Goal: Task Accomplishment & Management: Manage account settings

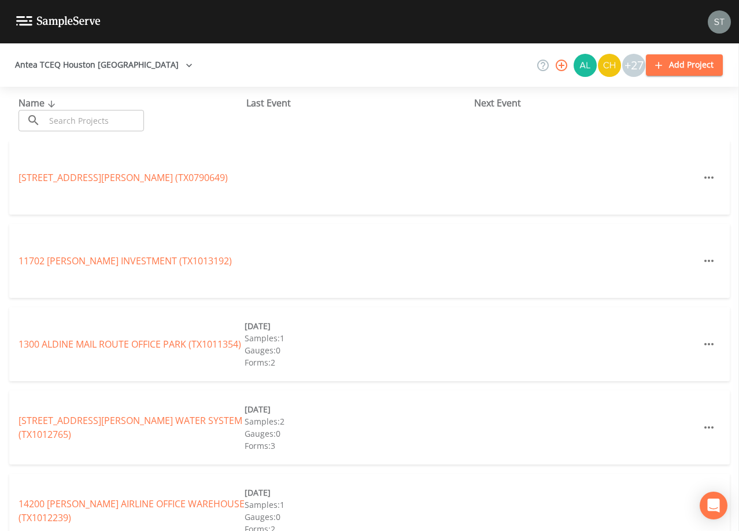
click at [78, 114] on input "text" at bounding box center [94, 120] width 99 height 21
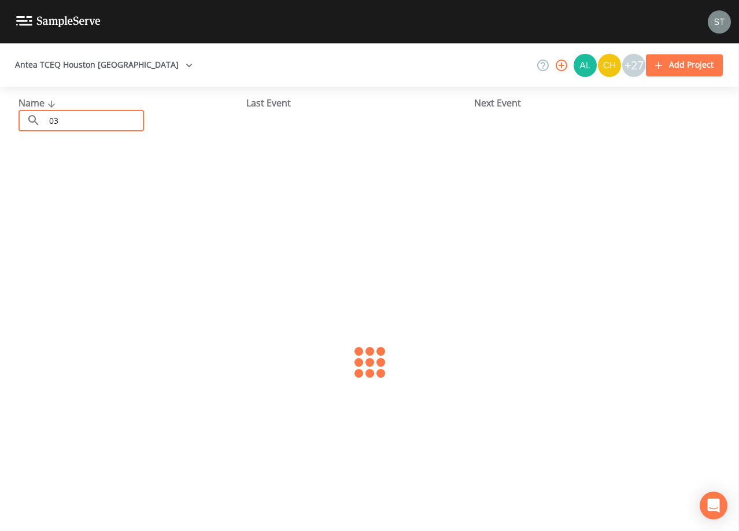
type input "0"
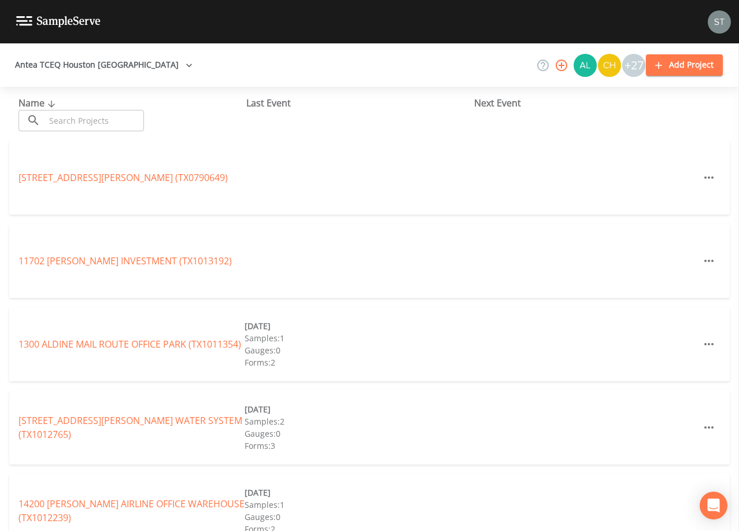
click at [138, 117] on input "text" at bounding box center [94, 120] width 99 height 21
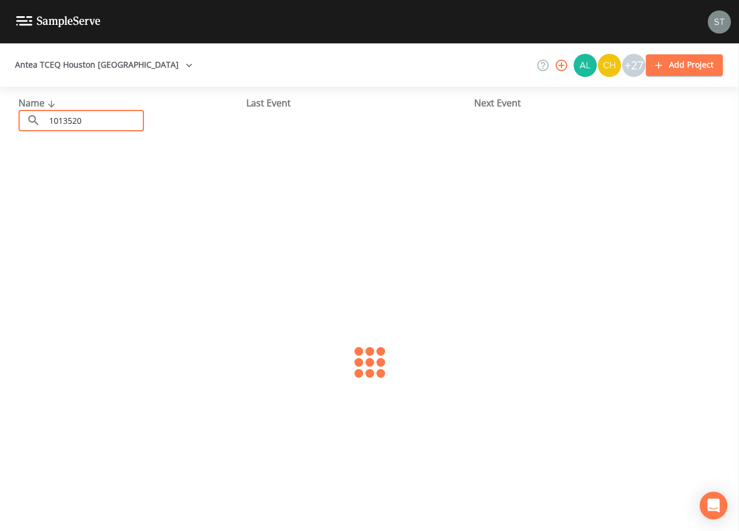
type input "1013520"
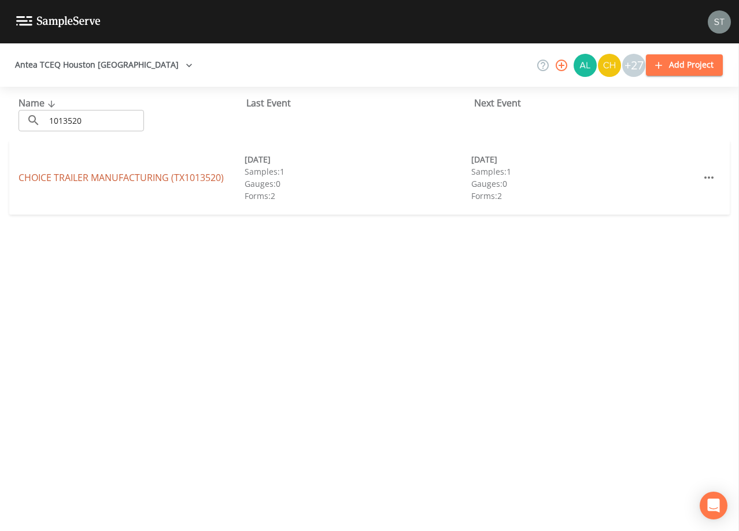
click at [121, 175] on link "CHOICE TRAILER MANUFACTURING (TX1013520)" at bounding box center [121, 177] width 205 height 13
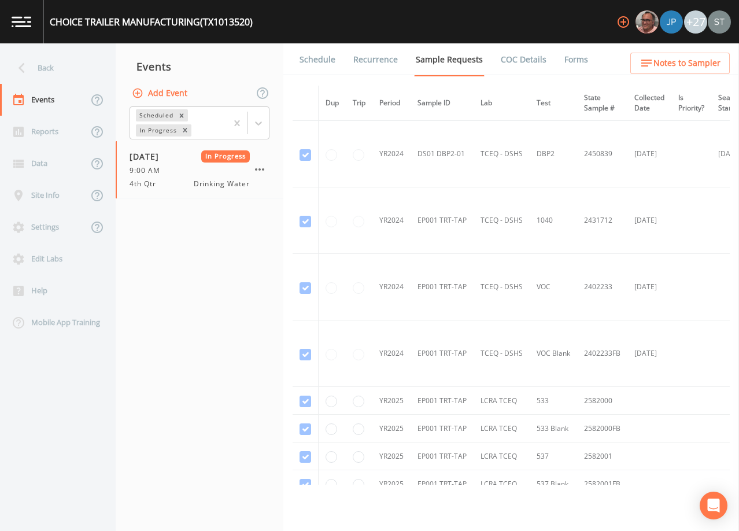
click at [308, 62] on link "Schedule" at bounding box center [317, 59] width 39 height 32
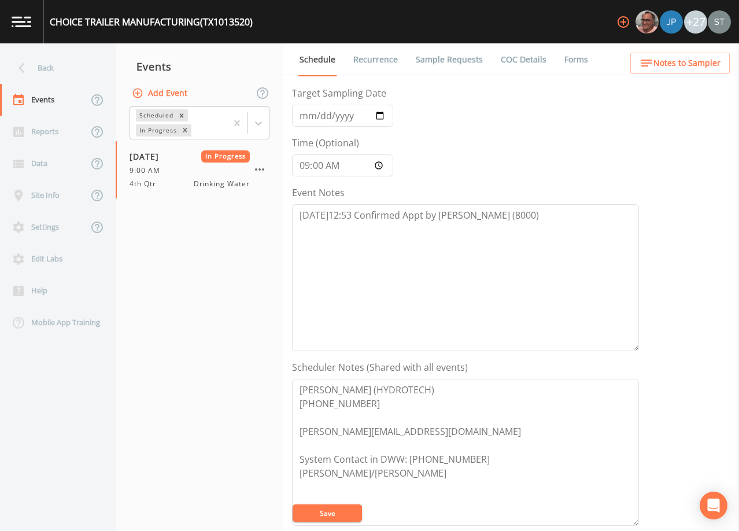
scroll to position [116, 0]
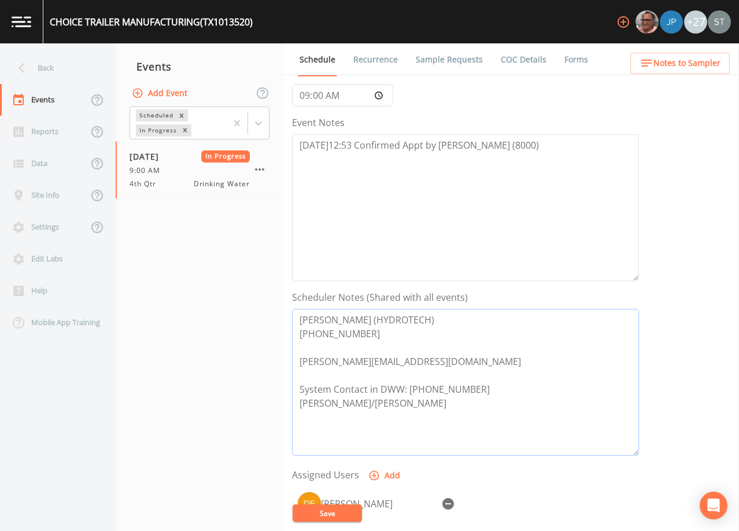
click at [562, 382] on textarea "[PERSON_NAME] (HYDROTECH) [PHONE_NUMBER] [PERSON_NAME][EMAIL_ADDRESS][DOMAIN_NA…" at bounding box center [465, 382] width 347 height 147
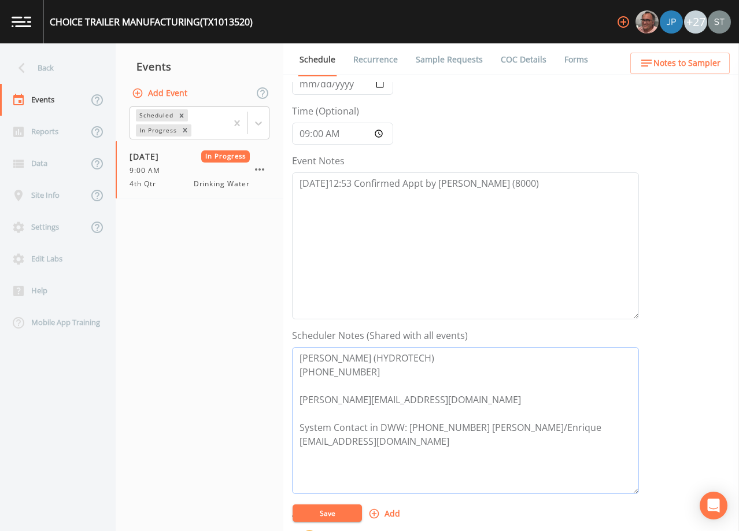
scroll to position [58, 0]
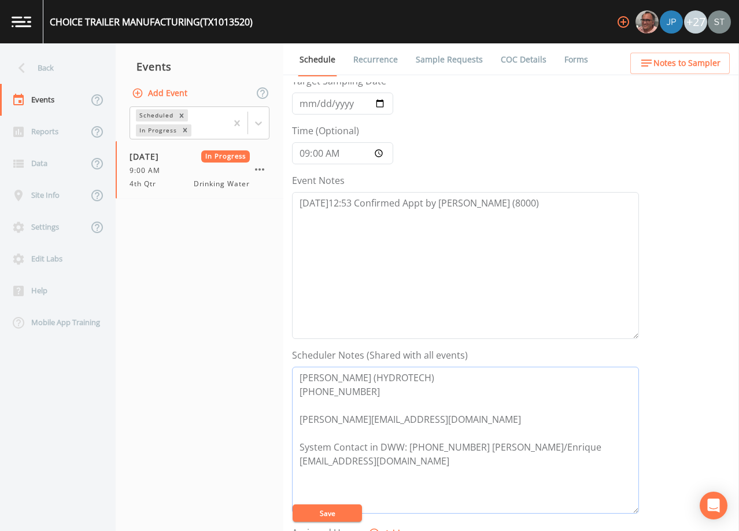
type textarea "[PERSON_NAME] (HYDROTECH) [PHONE_NUMBER] [PERSON_NAME][EMAIL_ADDRESS][DOMAIN_NA…"
click at [336, 511] on button "Save" at bounding box center [327, 513] width 69 height 17
click at [39, 70] on div "Back" at bounding box center [52, 68] width 104 height 32
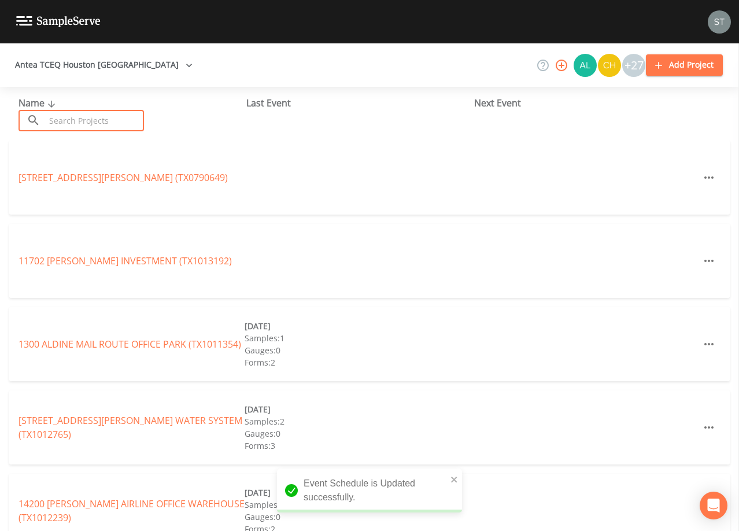
click at [119, 114] on input "text" at bounding box center [94, 120] width 99 height 21
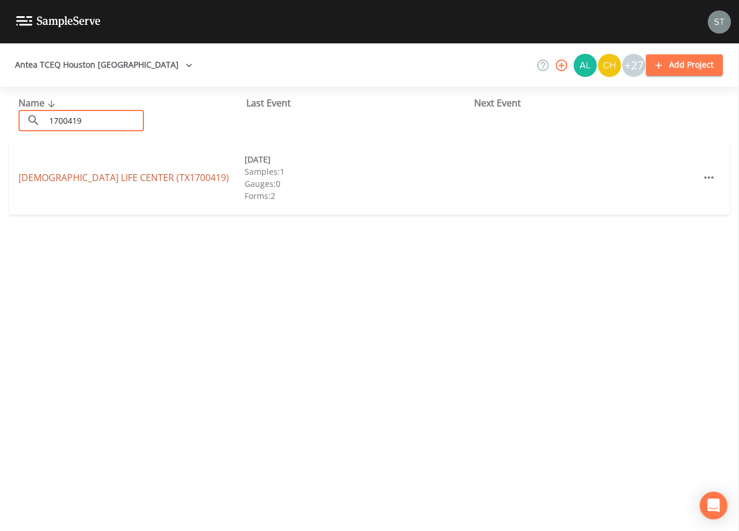
type input "1700419"
click at [143, 179] on link "[DEMOGRAPHIC_DATA][GEOGRAPHIC_DATA] (TX1700419)" at bounding box center [124, 177] width 211 height 13
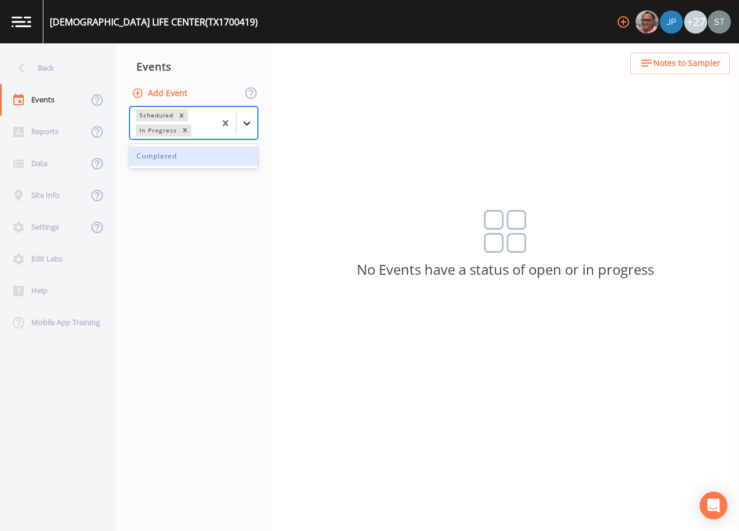
click at [256, 123] on div at bounding box center [247, 123] width 21 height 21
click at [214, 159] on div "Completed" at bounding box center [194, 156] width 128 height 20
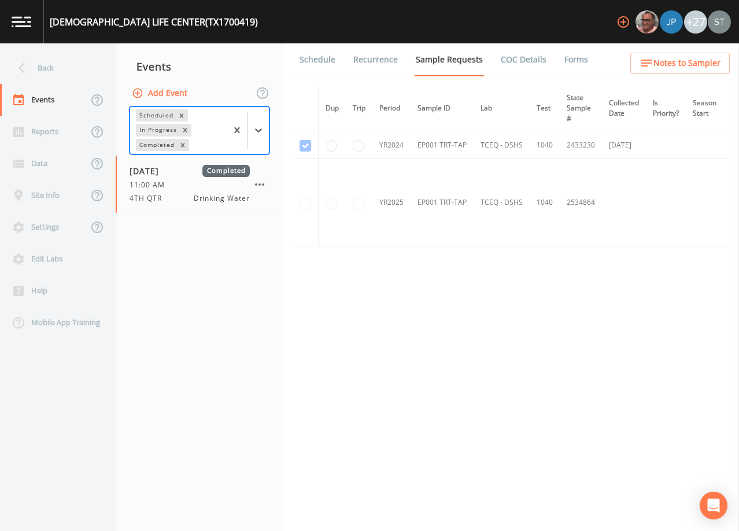
click at [318, 65] on link "Schedule" at bounding box center [317, 59] width 39 height 32
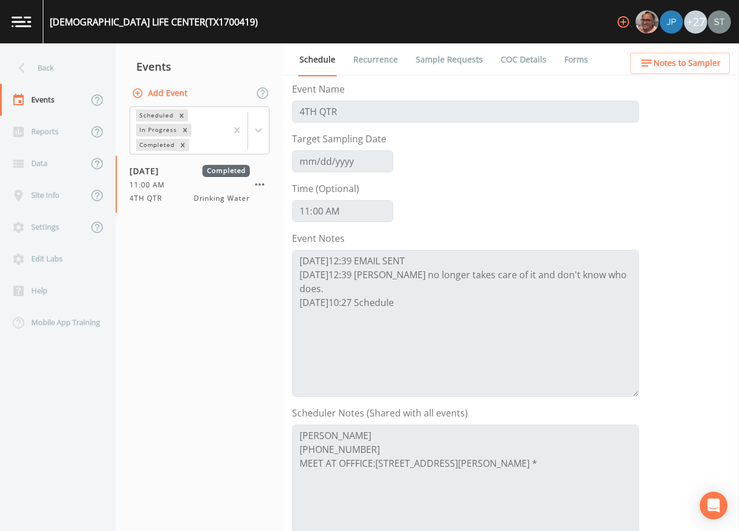
click at [61, 65] on div "Back" at bounding box center [52, 68] width 104 height 32
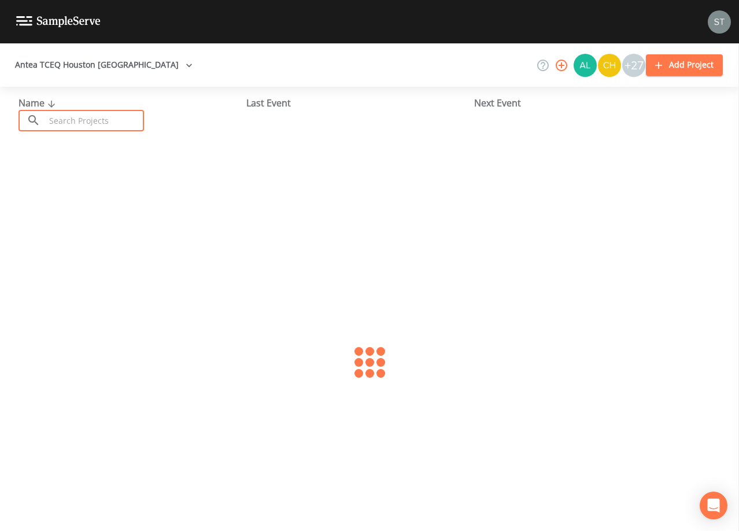
click at [95, 126] on input "text" at bounding box center [94, 120] width 99 height 21
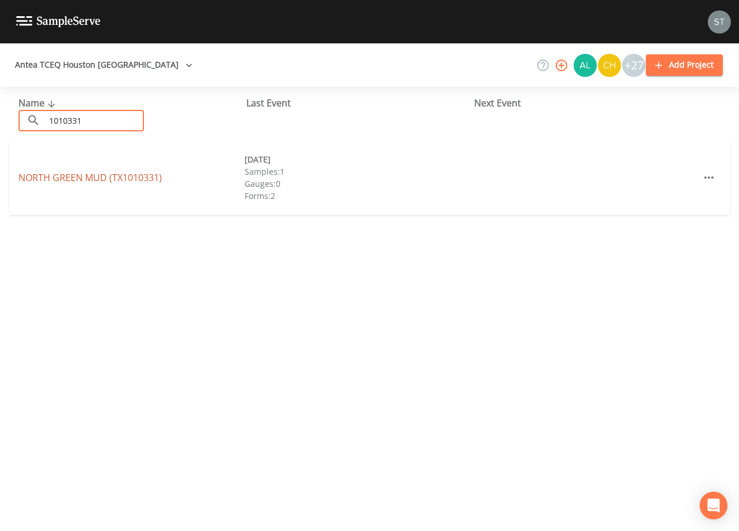
type input "1010331"
click at [84, 178] on link "[GEOGRAPHIC_DATA] (TX1010331)" at bounding box center [90, 177] width 143 height 13
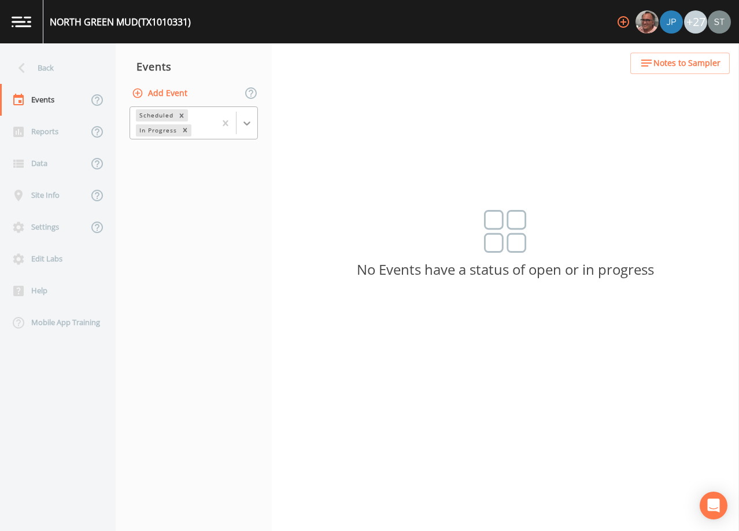
click at [246, 127] on icon at bounding box center [247, 123] width 12 height 12
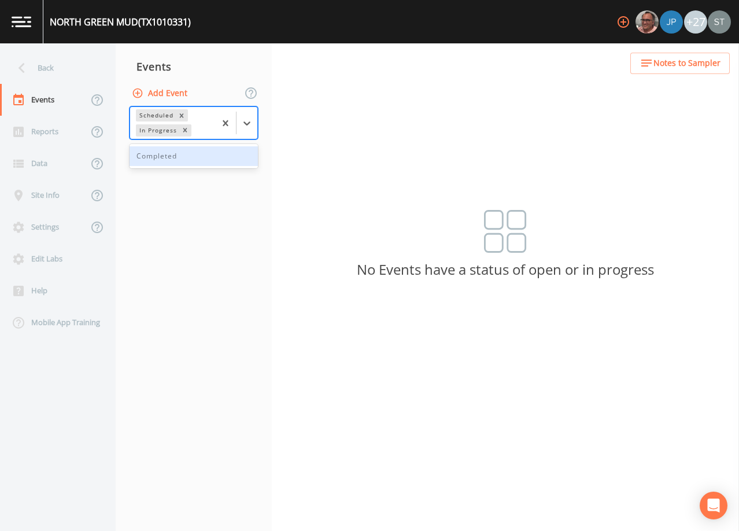
click at [166, 154] on div "Completed" at bounding box center [194, 156] width 128 height 20
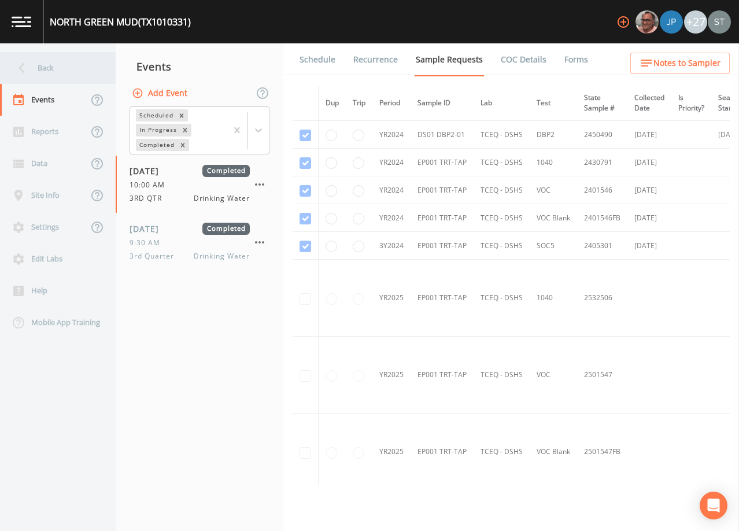
click at [65, 72] on div "Back" at bounding box center [52, 68] width 104 height 32
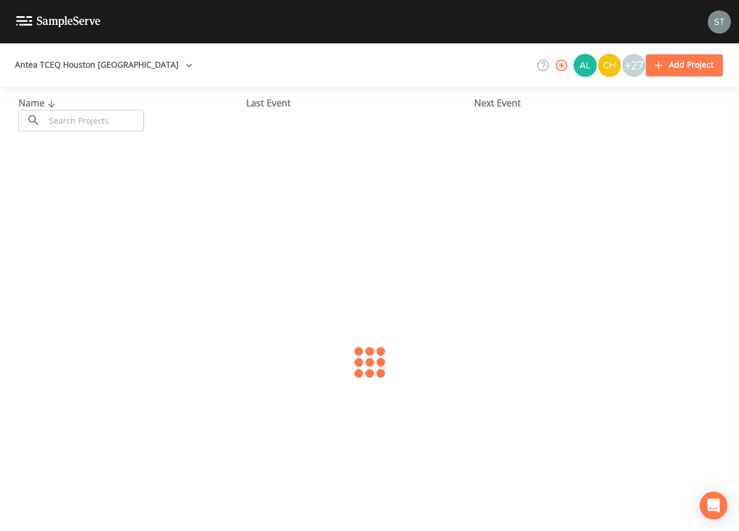
drag, startPoint x: 98, startPoint y: 120, endPoint x: 87, endPoint y: 97, distance: 24.9
click at [98, 120] on input "text" at bounding box center [94, 120] width 99 height 21
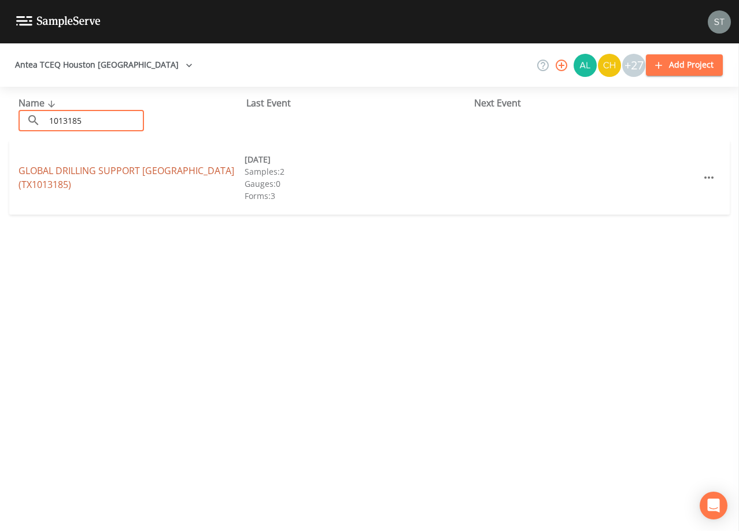
type input "1013185"
click at [158, 172] on link "GLOBAL DRILLING SUPPORT [GEOGRAPHIC_DATA] (TX1013185)" at bounding box center [127, 177] width 216 height 27
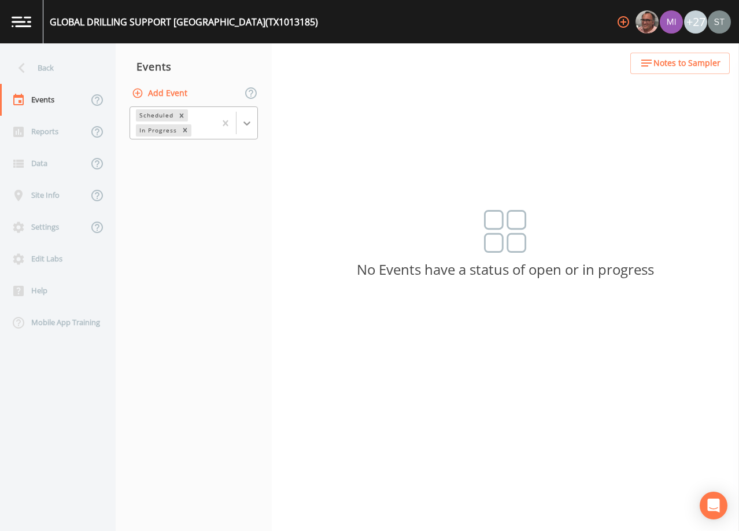
click at [248, 126] on icon at bounding box center [247, 123] width 12 height 12
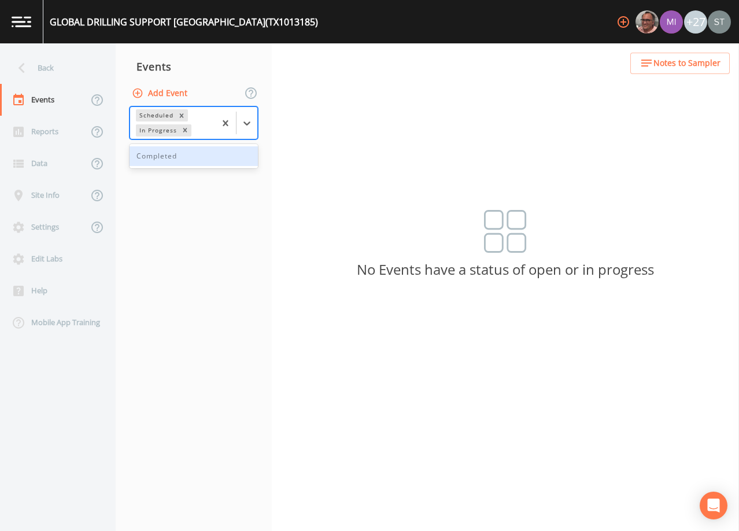
click at [216, 161] on div "Completed" at bounding box center [194, 156] width 128 height 20
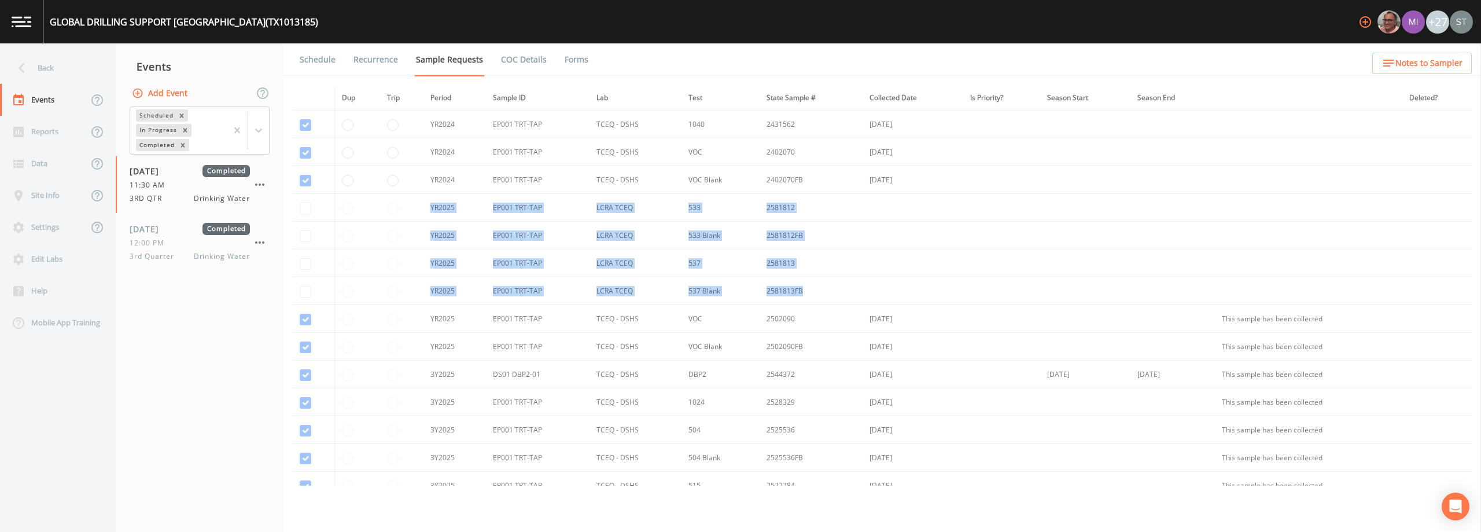
drag, startPoint x: 532, startPoint y: 226, endPoint x: 848, endPoint y: 288, distance: 321.4
click at [739, 288] on tbody "YR2024 EP001 TRT-TAP TCEQ - DSHS 1040 2431562 [DATE] YR2024 EP001 TRT-TAP TCEQ …" at bounding box center [882, 333] width 1179 height 444
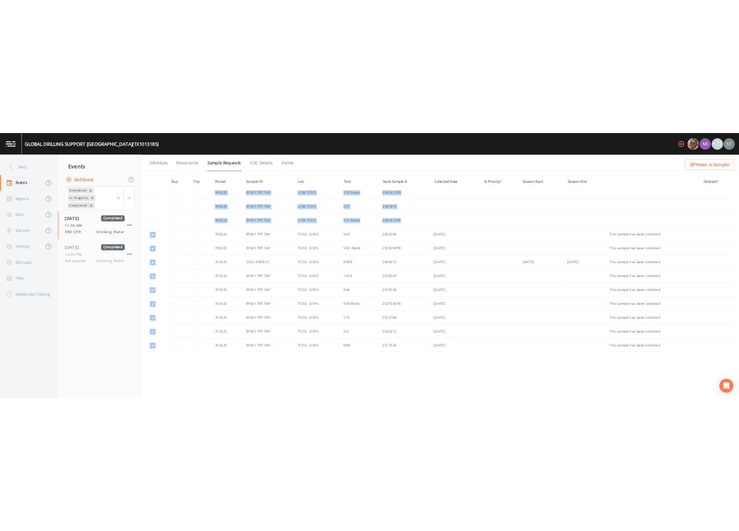
scroll to position [126, 0]
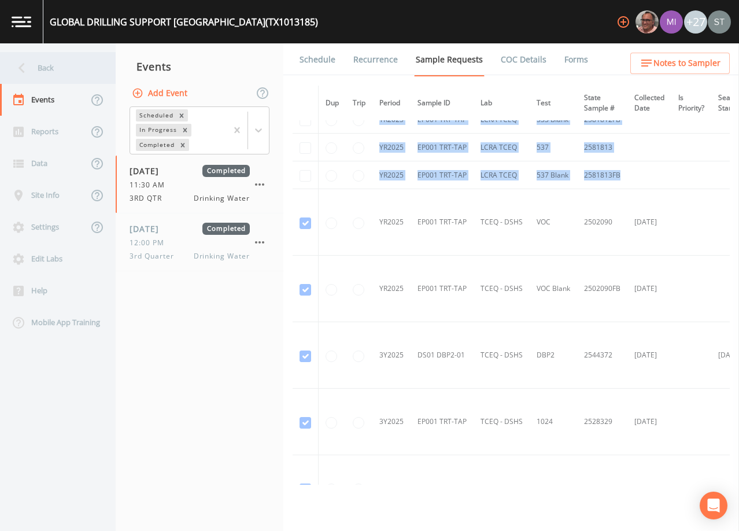
click at [41, 67] on div "Back" at bounding box center [52, 68] width 104 height 32
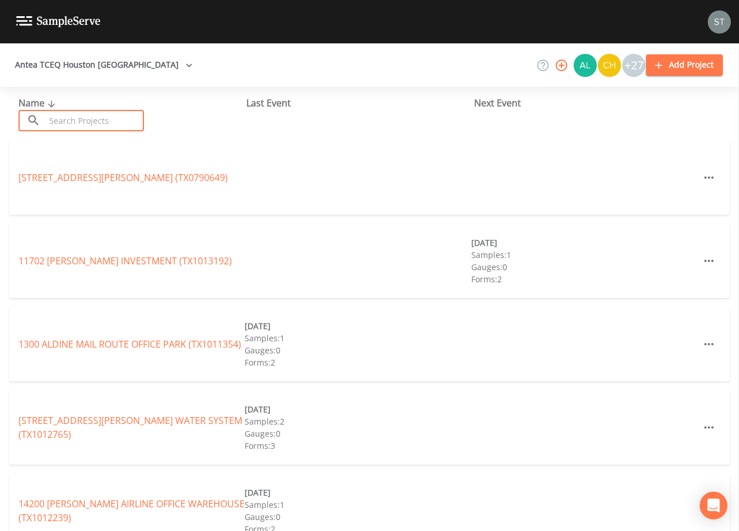
click at [117, 122] on input "text" at bounding box center [94, 120] width 99 height 21
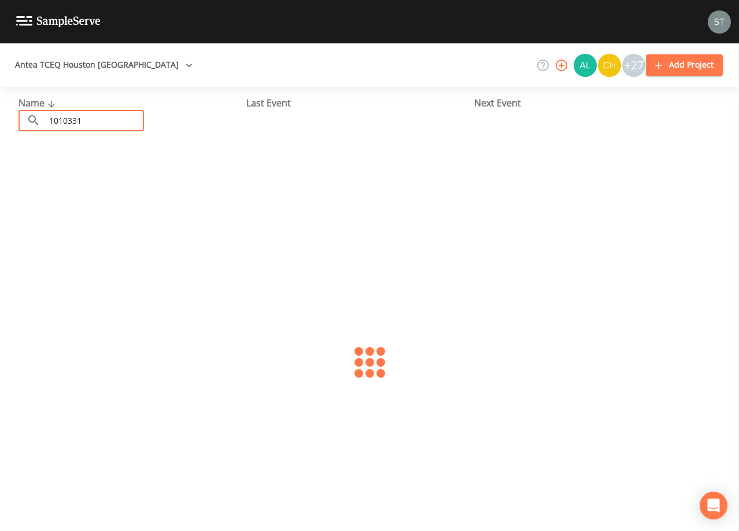
type input "1010331"
drag, startPoint x: 112, startPoint y: 116, endPoint x: -1, endPoint y: 117, distance: 112.8
click at [0, 117] on html "Antea TCEQ [GEOGRAPHIC_DATA] +27 Add Project Name ​ 1010331 ​ Last Event Next E…" at bounding box center [369, 265] width 739 height 531
click at [140, 179] on link "[GEOGRAPHIC_DATA] (TX1010331)" at bounding box center [90, 177] width 143 height 13
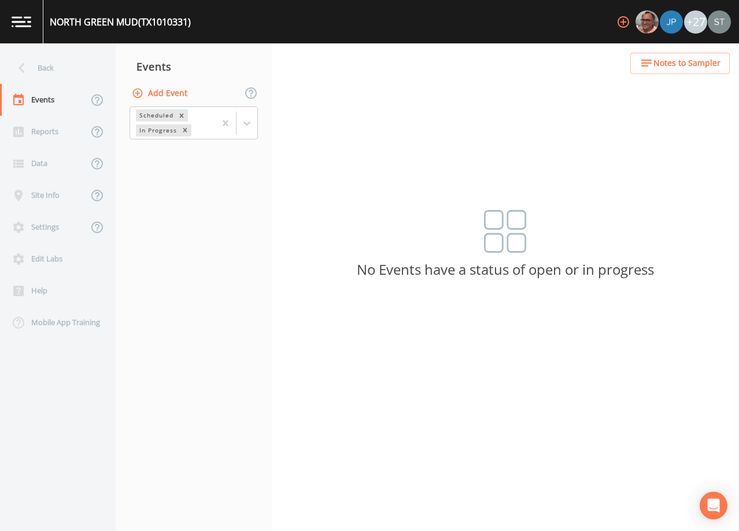
click at [18, 64] on icon at bounding box center [22, 68] width 20 height 20
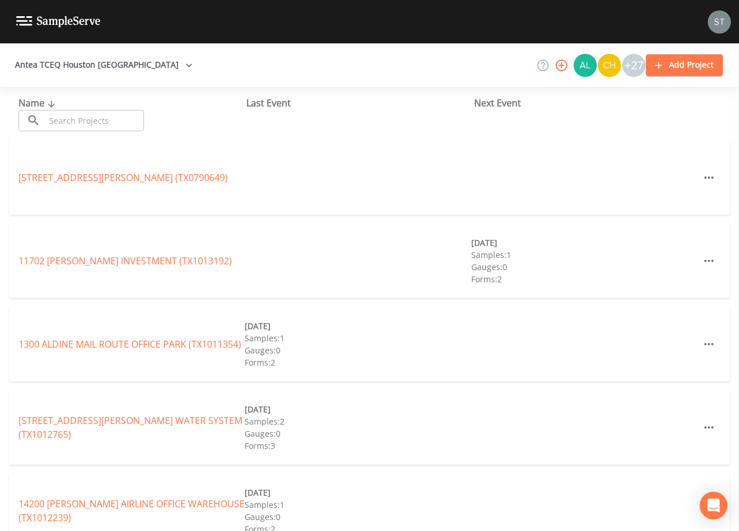
click at [135, 117] on input "text" at bounding box center [94, 120] width 99 height 21
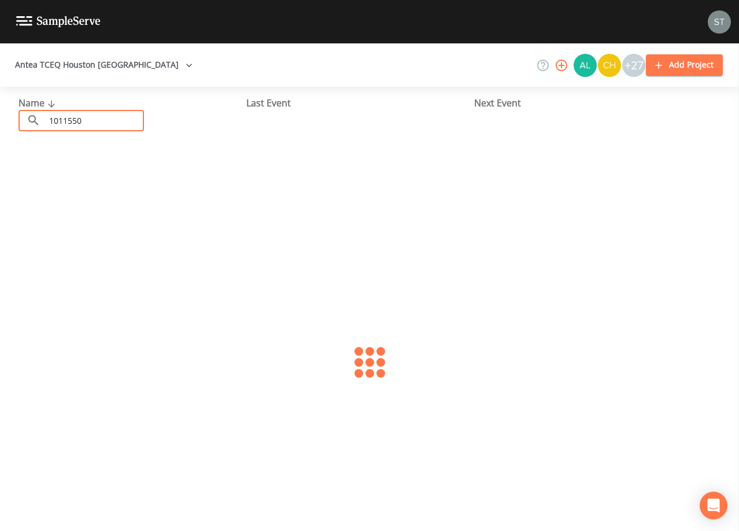
type input "1011550"
click at [140, 174] on link "BRIDGESTONE MUD (TX1011550)" at bounding box center [90, 177] width 142 height 13
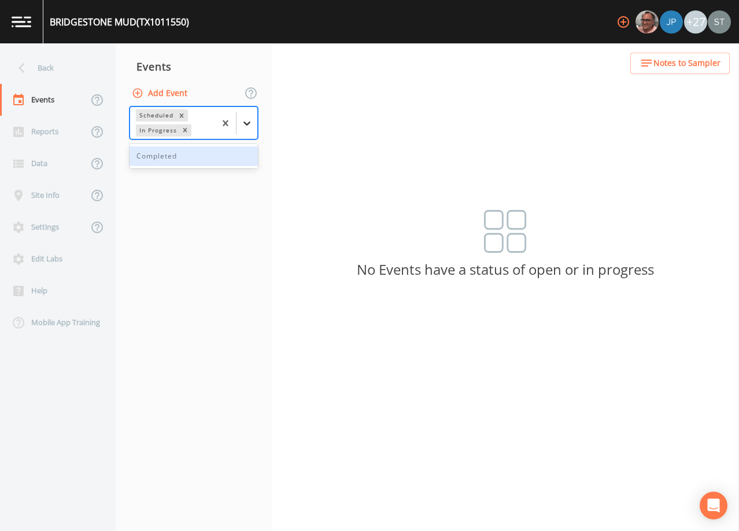
click at [249, 124] on icon at bounding box center [247, 124] width 7 height 4
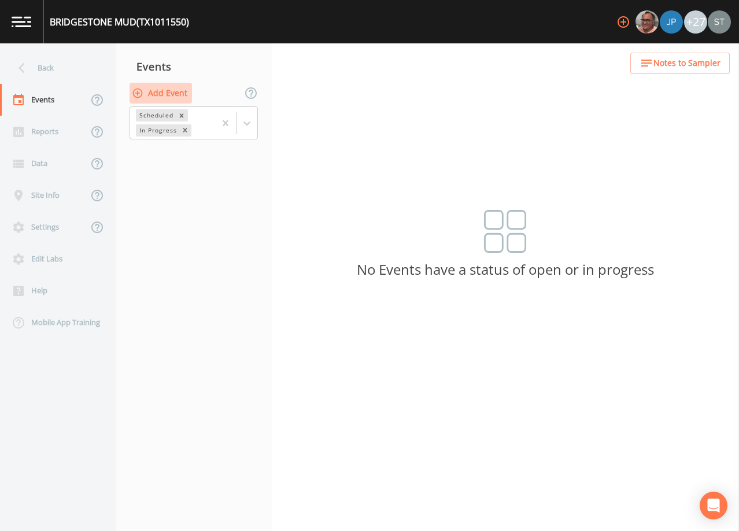
click at [167, 93] on button "Add Event" at bounding box center [161, 93] width 62 height 21
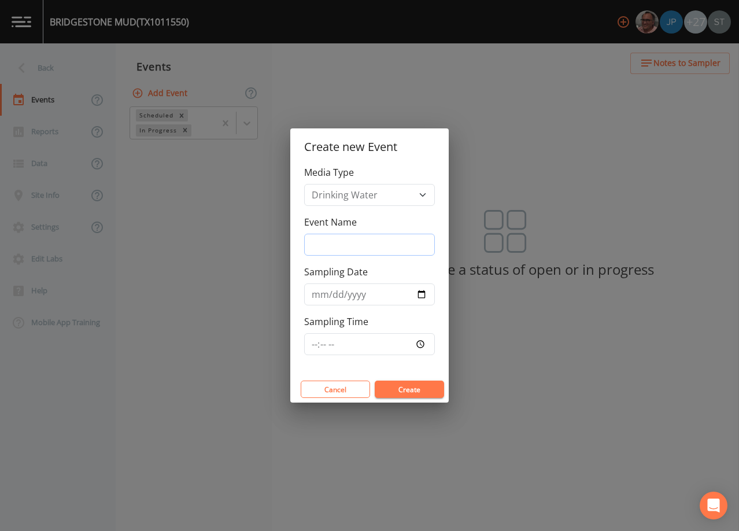
click at [360, 242] on input "Event Name" at bounding box center [369, 245] width 131 height 22
type input "4th Qtr"
click at [419, 394] on button "Create" at bounding box center [409, 389] width 69 height 17
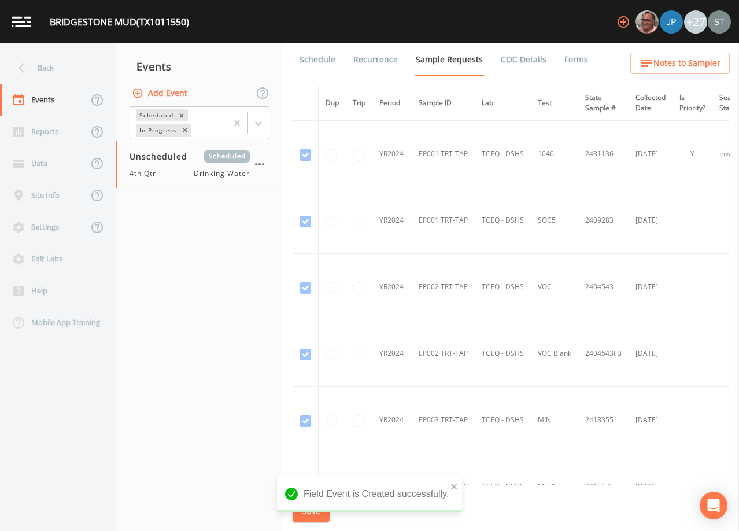
click at [322, 61] on link "Schedule" at bounding box center [317, 59] width 39 height 32
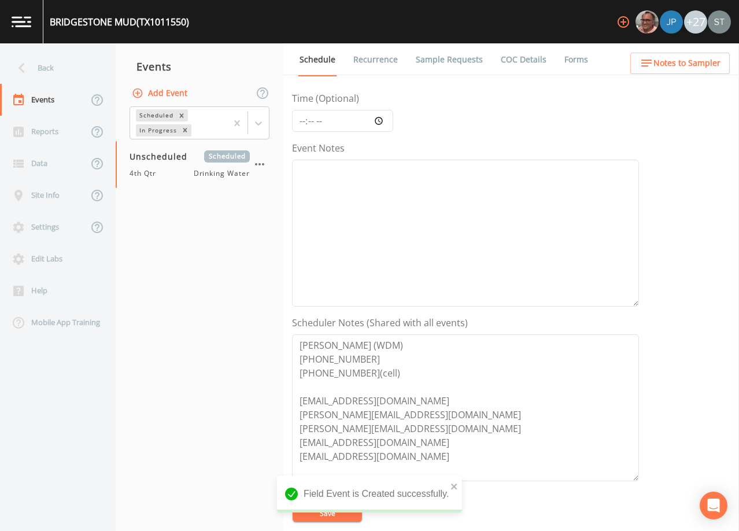
scroll to position [116, 0]
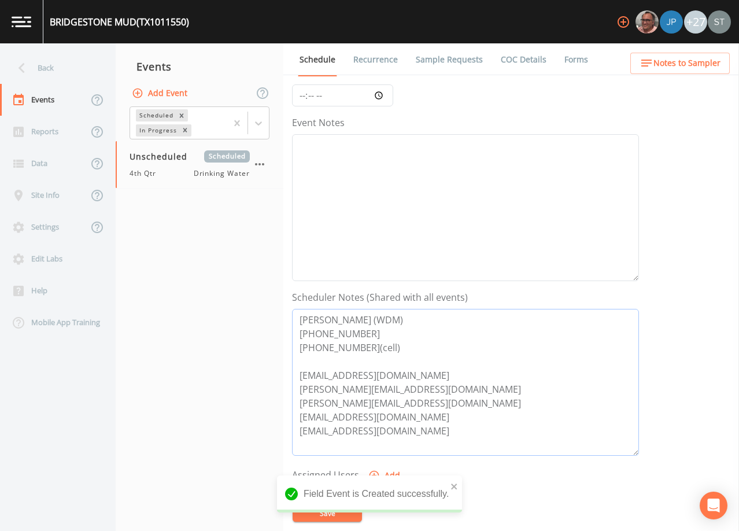
click at [440, 432] on textarea "[PERSON_NAME] (WDM) [PHONE_NUMBER] [PHONE_NUMBER](cell) [EMAIL_ADDRESS][DOMAIN_…" at bounding box center [465, 382] width 347 height 147
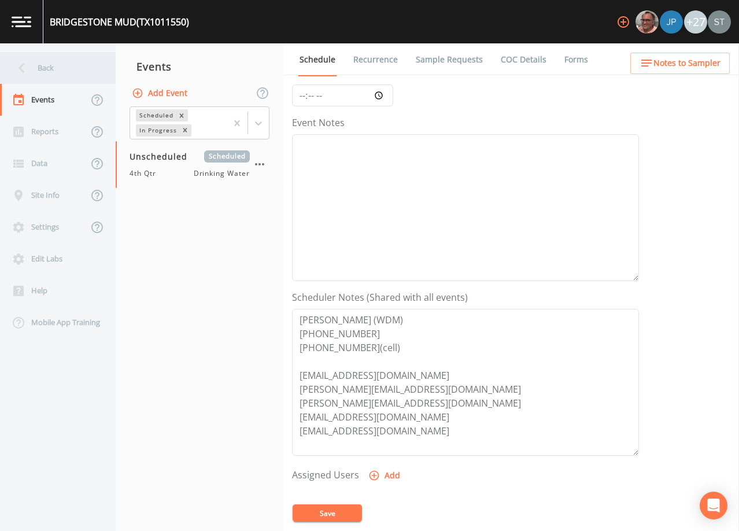
click at [50, 69] on div "Back" at bounding box center [52, 68] width 104 height 32
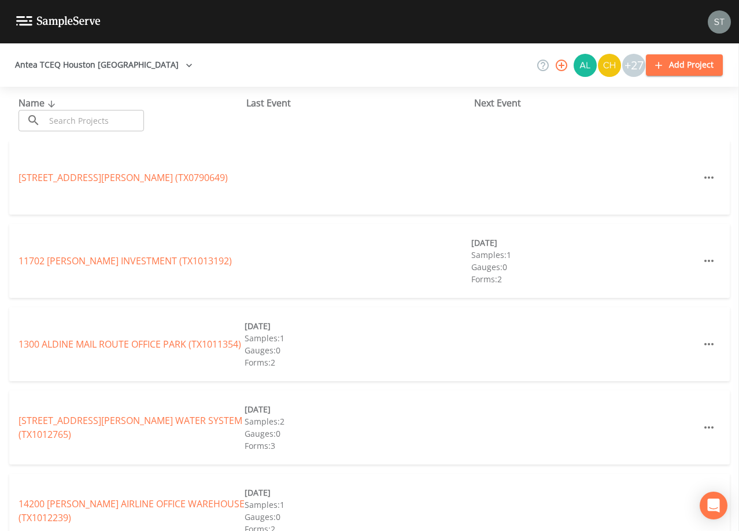
click at [124, 121] on input "text" at bounding box center [94, 120] width 99 height 21
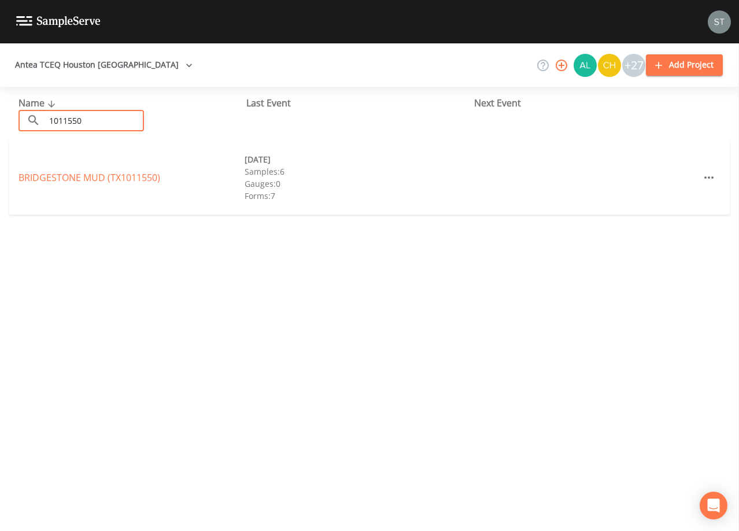
type input "1011550"
click at [128, 177] on link "BRIDGESTONE MUD (TX1011550)" at bounding box center [90, 177] width 142 height 13
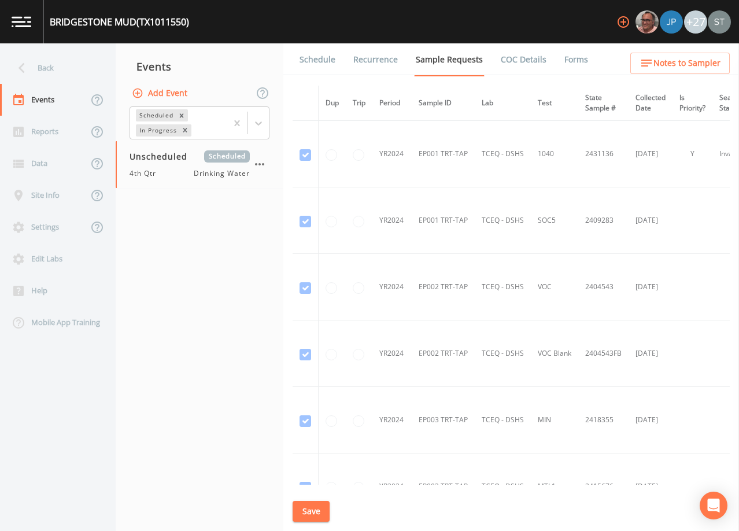
click at [326, 61] on link "Schedule" at bounding box center [317, 59] width 39 height 32
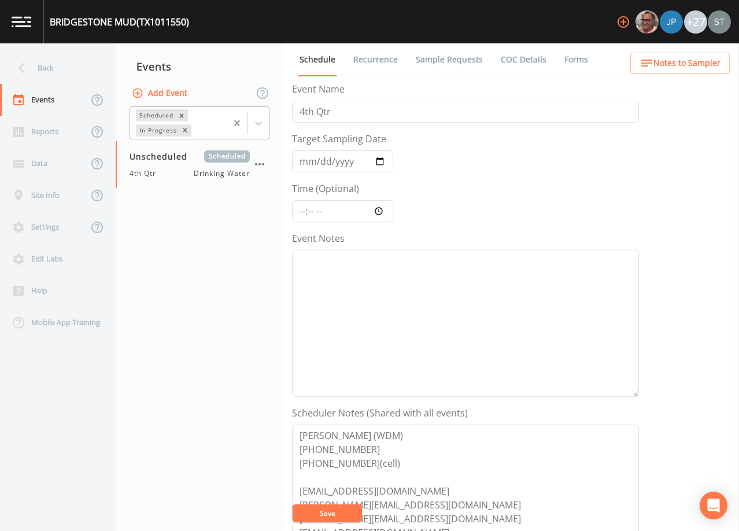
click at [268, 119] on div at bounding box center [258, 123] width 21 height 21
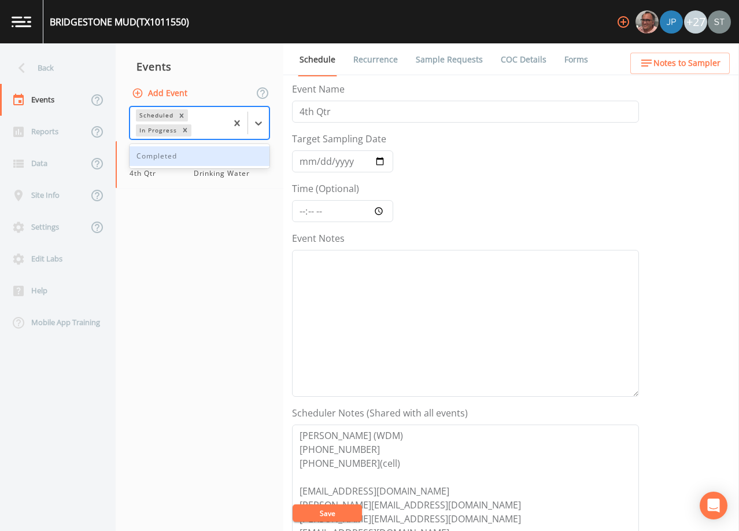
click at [209, 154] on div "Completed" at bounding box center [200, 156] width 140 height 20
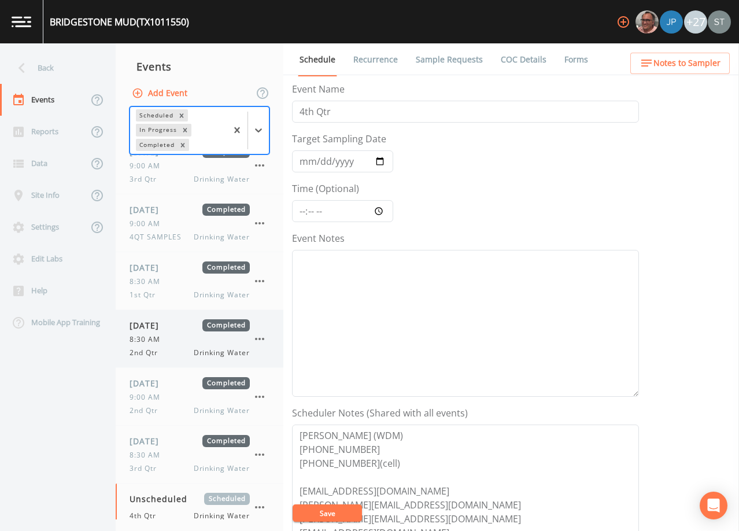
scroll to position [30, 0]
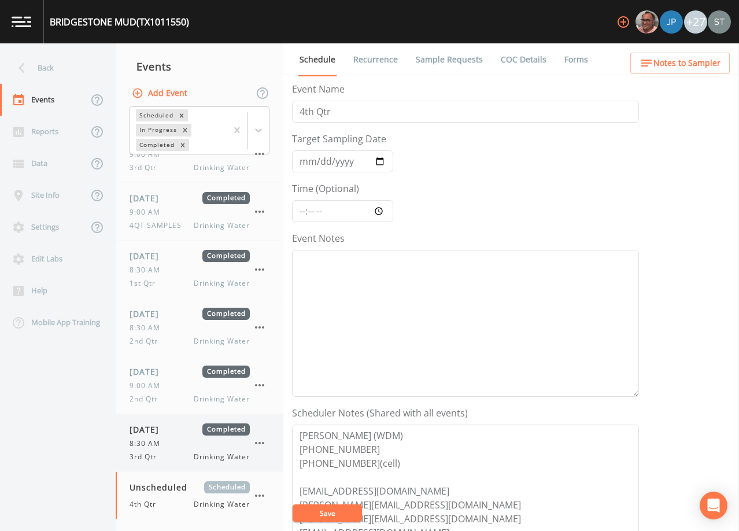
click at [164, 441] on span "8:30 AM" at bounding box center [149, 444] width 38 height 10
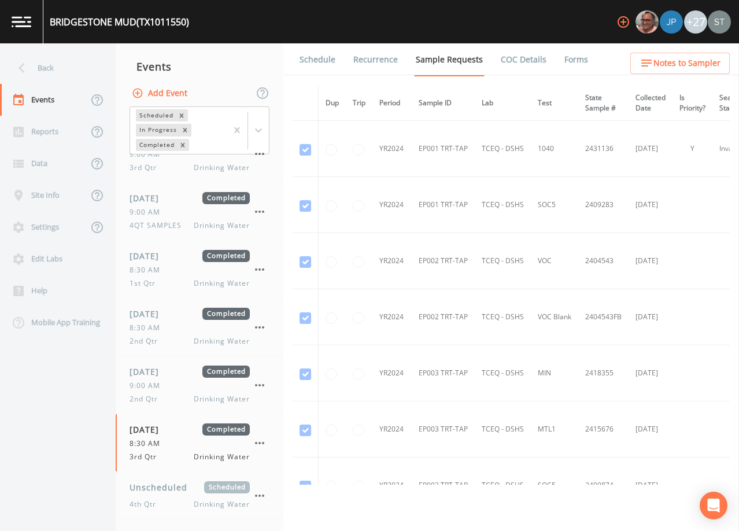
click at [333, 64] on link "Schedule" at bounding box center [317, 59] width 39 height 32
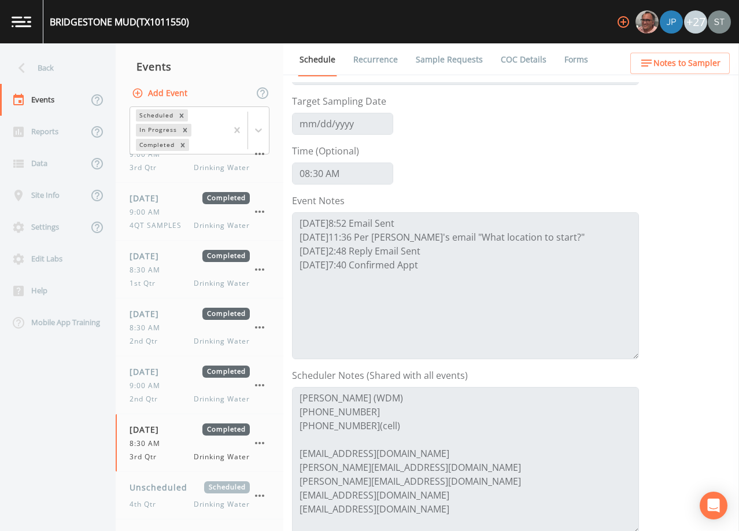
scroll to position [58, 0]
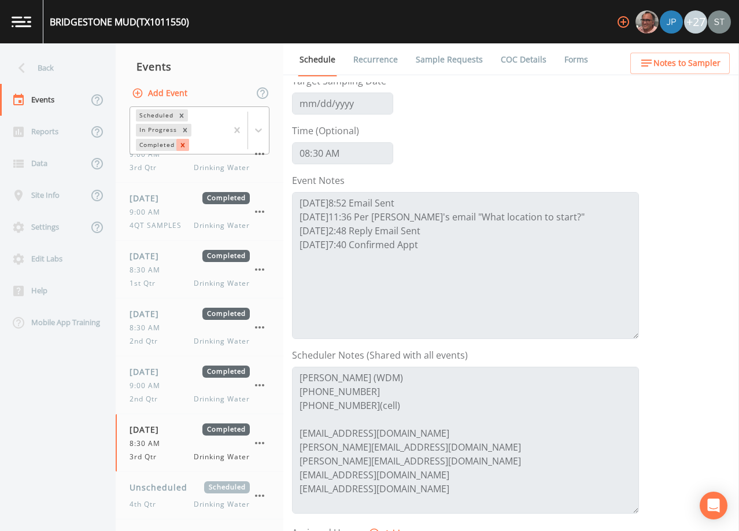
click at [186, 146] on icon "Remove Completed" at bounding box center [183, 145] width 8 height 8
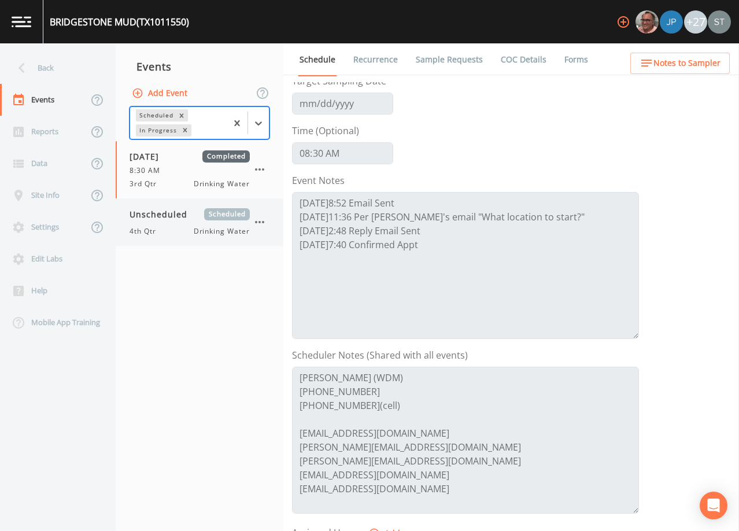
click at [167, 223] on div "Unscheduled Scheduled 4th Qtr Drinking Water" at bounding box center [190, 222] width 120 height 28
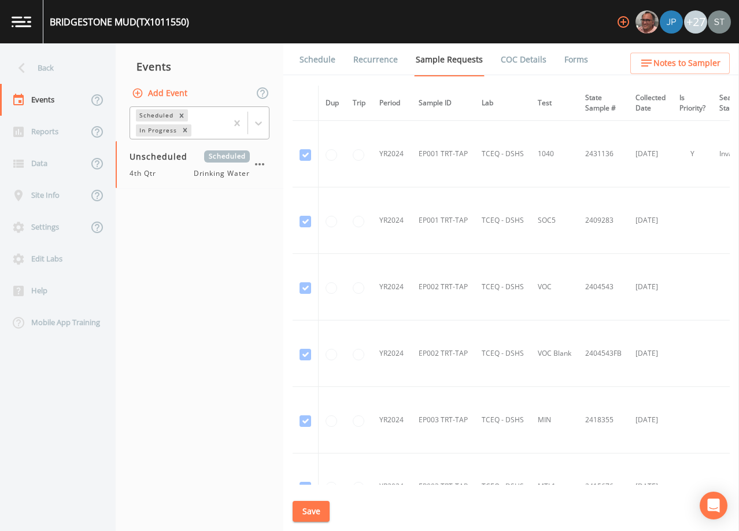
click at [321, 61] on link "Schedule" at bounding box center [317, 59] width 39 height 32
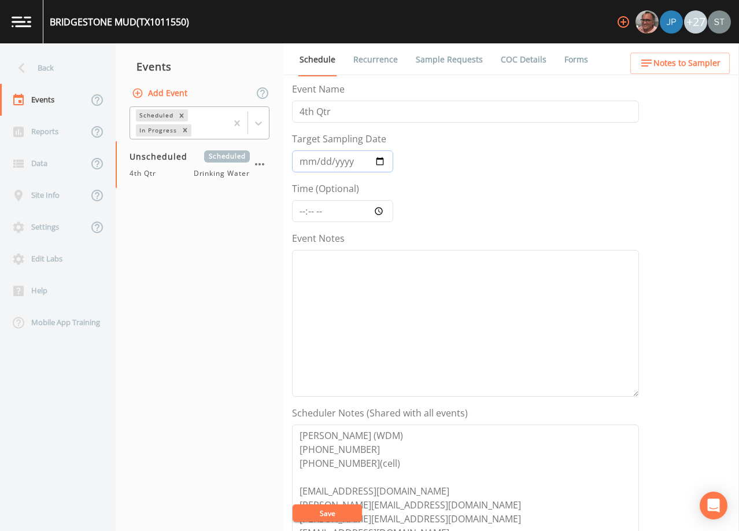
click at [305, 164] on input "Target Sampling Date" at bounding box center [342, 161] width 101 height 22
type input "[DATE]"
type input "08:30"
click at [336, 509] on button "Save" at bounding box center [327, 513] width 69 height 17
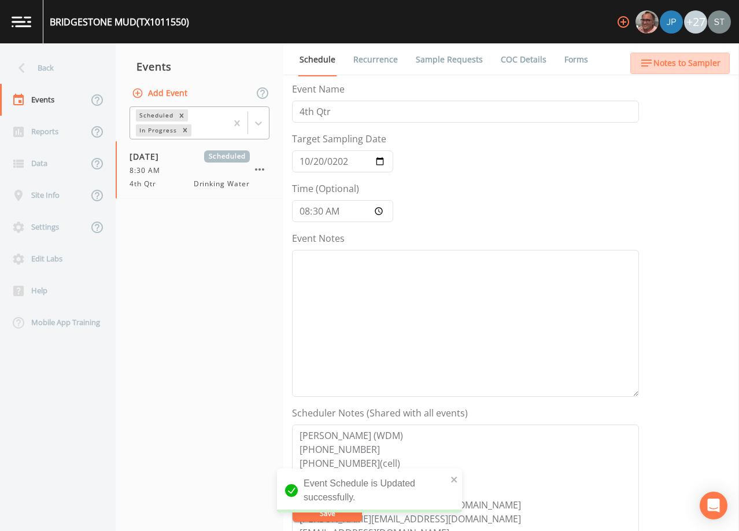
click at [723, 62] on button "Notes to Sampler" at bounding box center [681, 63] width 100 height 21
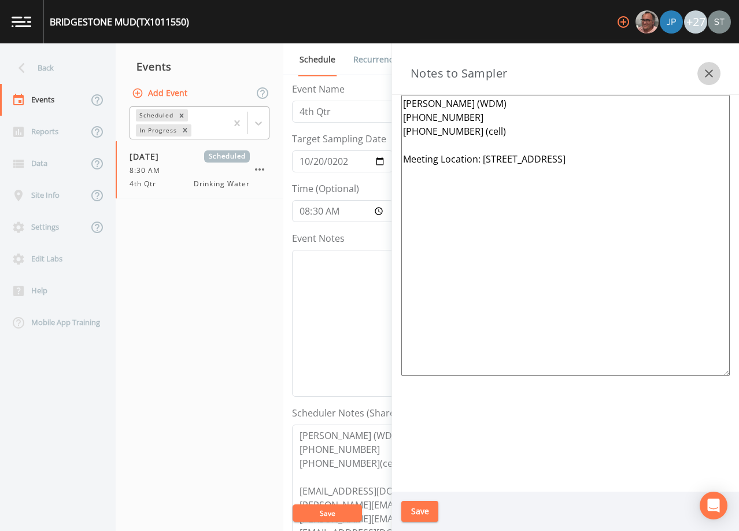
click at [707, 76] on icon "button" at bounding box center [709, 73] width 8 height 8
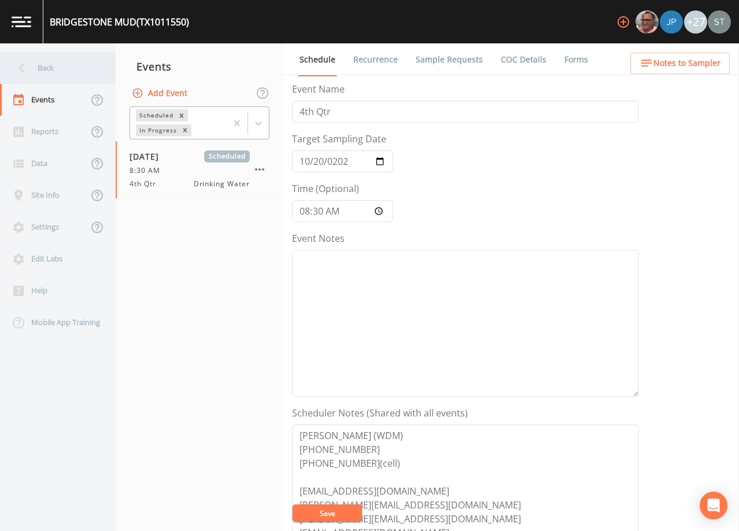
click at [57, 64] on div "Back" at bounding box center [52, 68] width 104 height 32
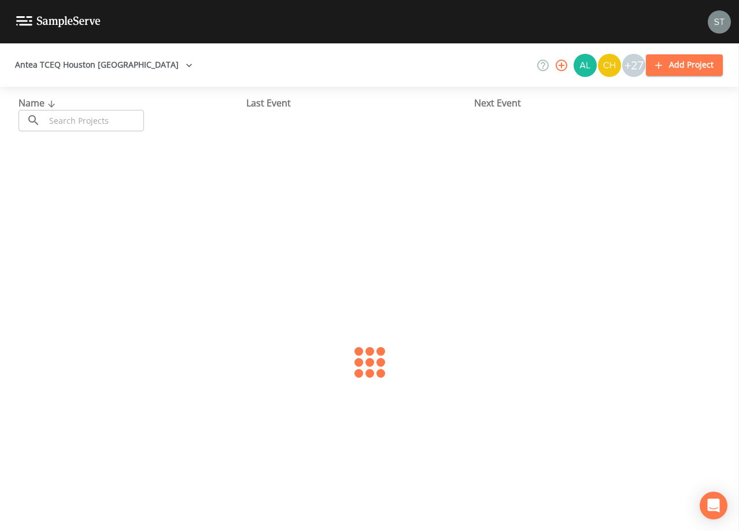
click at [93, 124] on input "text" at bounding box center [94, 120] width 99 height 21
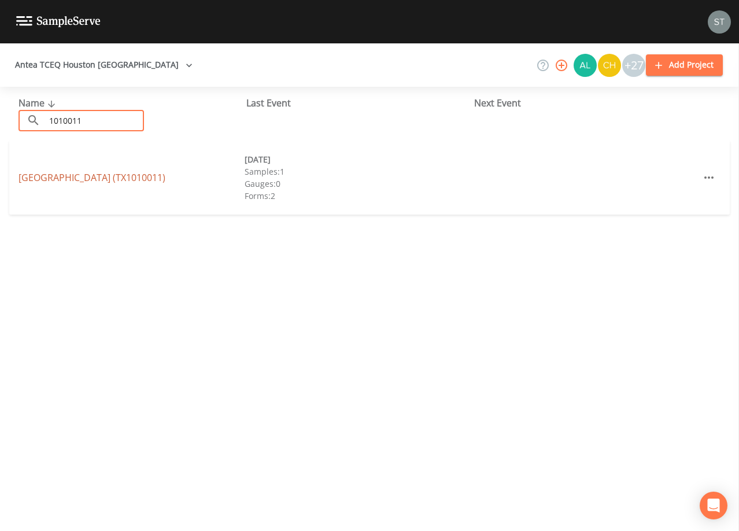
type input "1010011"
click at [120, 178] on link "[GEOGRAPHIC_DATA] (TX1010011)" at bounding box center [92, 177] width 147 height 13
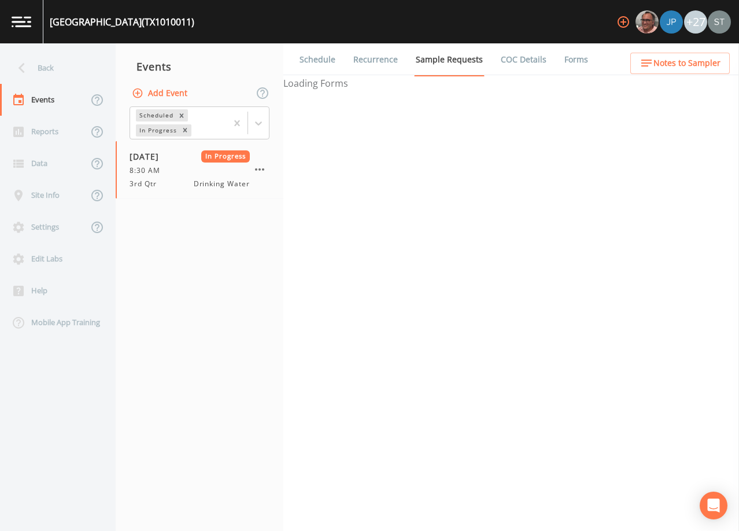
click at [321, 62] on link "Schedule" at bounding box center [317, 59] width 39 height 32
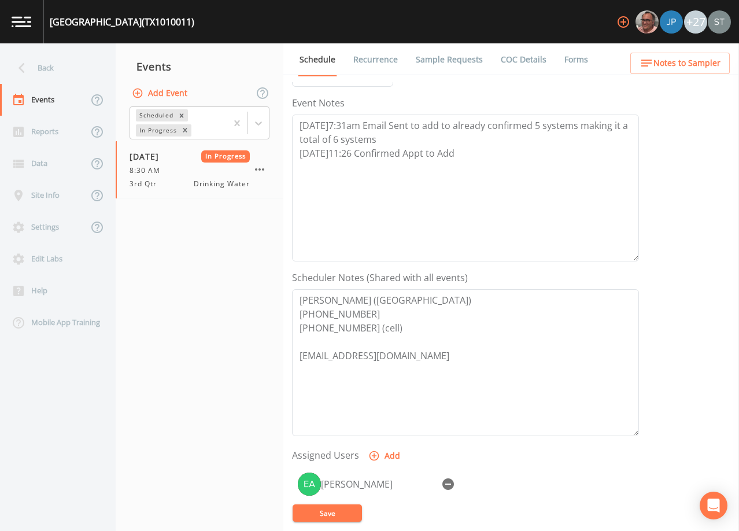
scroll to position [116, 0]
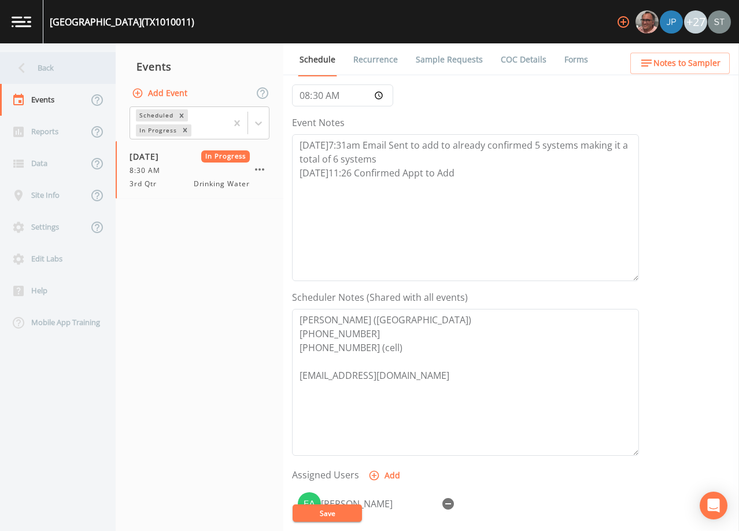
click at [51, 73] on div "Back" at bounding box center [52, 68] width 104 height 32
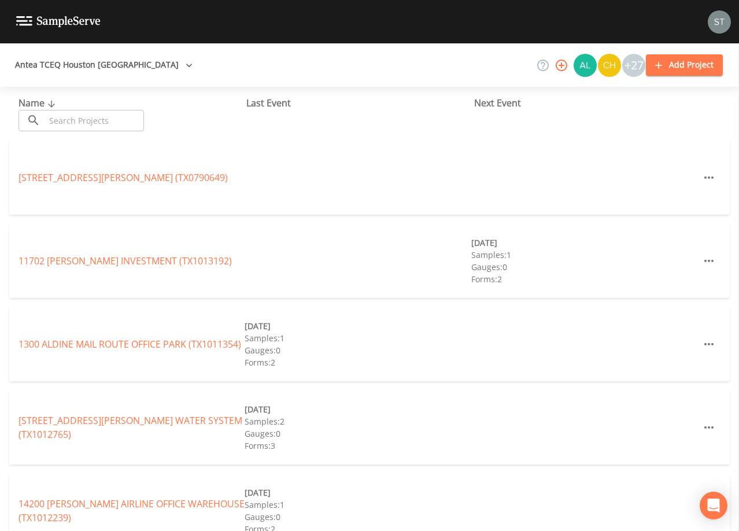
click at [108, 124] on input "text" at bounding box center [94, 120] width 99 height 21
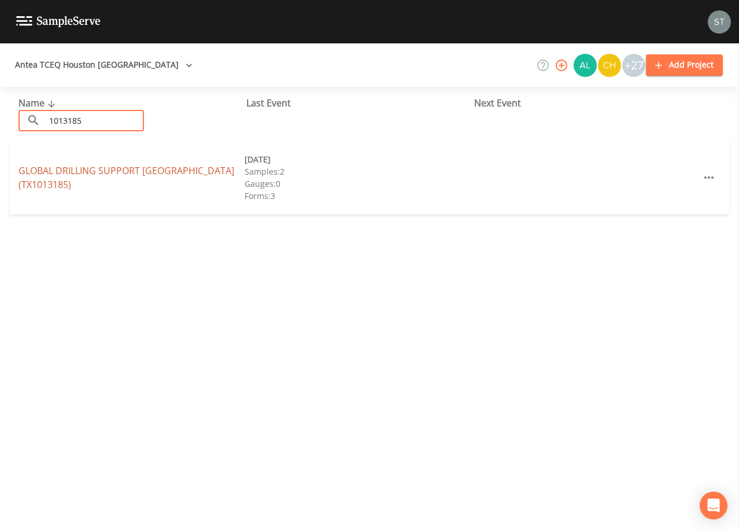
type input "1013185"
click at [207, 172] on link "GLOBAL DRILLING SUPPORT [GEOGRAPHIC_DATA] (TX1013185)" at bounding box center [127, 177] width 216 height 27
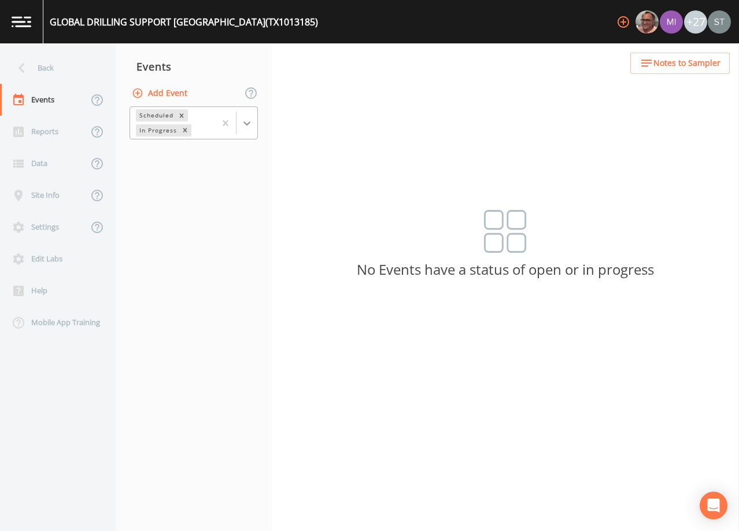
click at [246, 127] on icon at bounding box center [247, 123] width 12 height 12
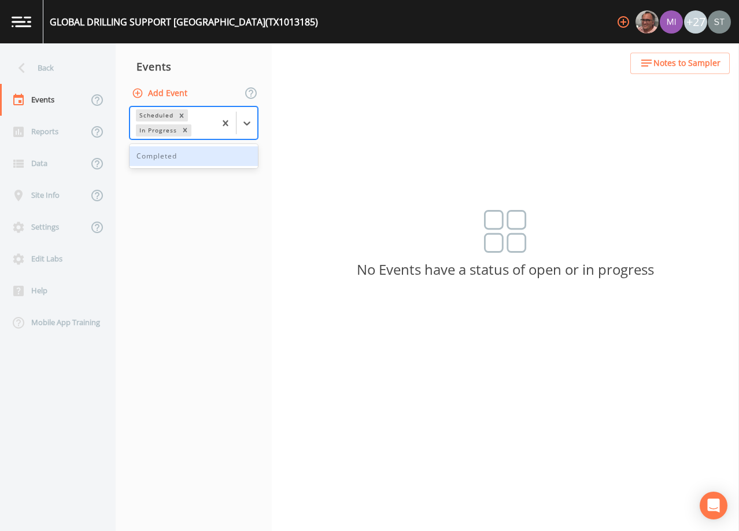
click at [212, 159] on div "Completed" at bounding box center [194, 156] width 128 height 20
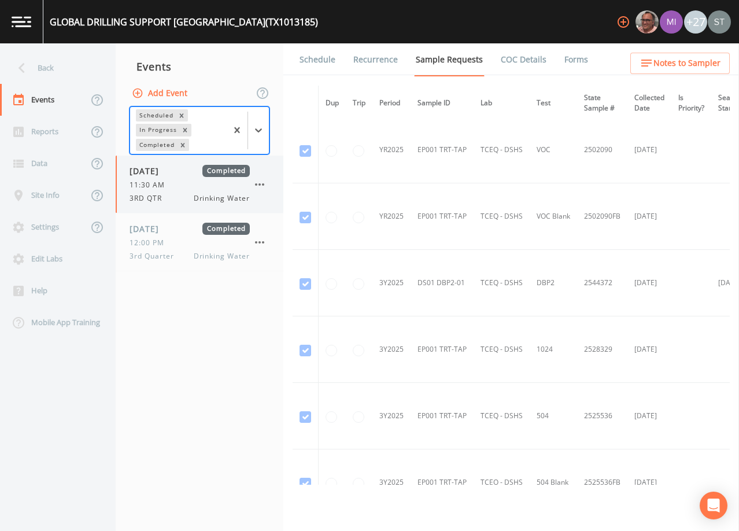
scroll to position [178, 0]
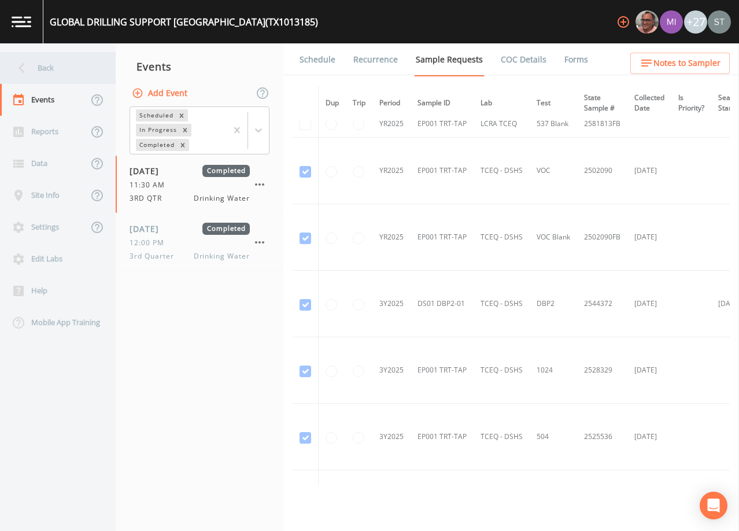
click at [50, 71] on div "Back" at bounding box center [52, 68] width 104 height 32
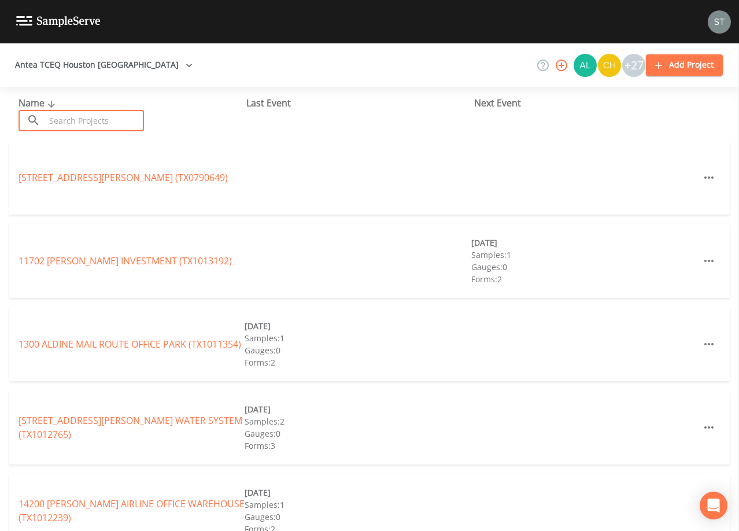
click at [113, 118] on input "text" at bounding box center [94, 120] width 99 height 21
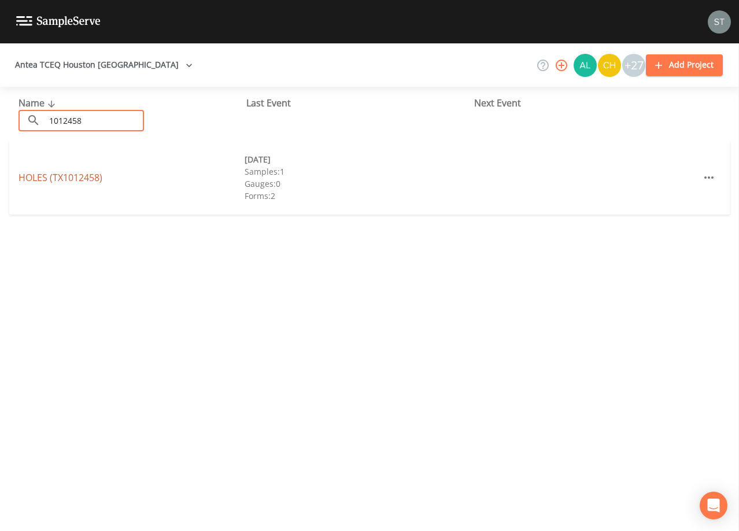
type input "1012458"
click at [80, 178] on link "HOLES (TX1012458)" at bounding box center [61, 177] width 84 height 13
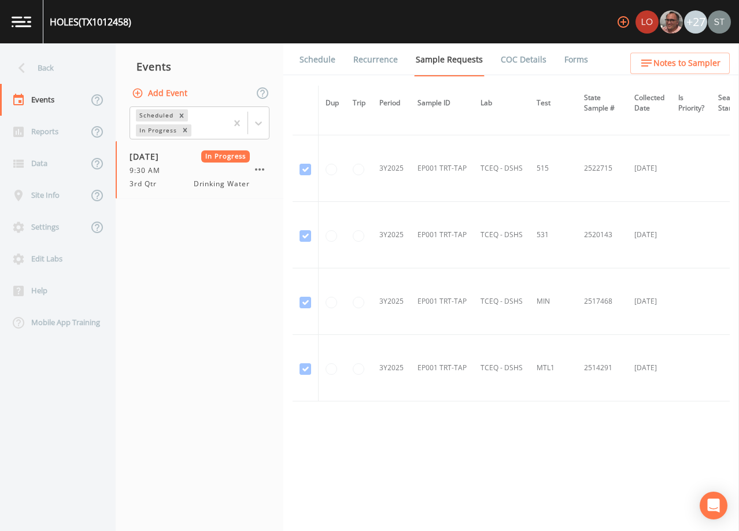
scroll to position [1018, 0]
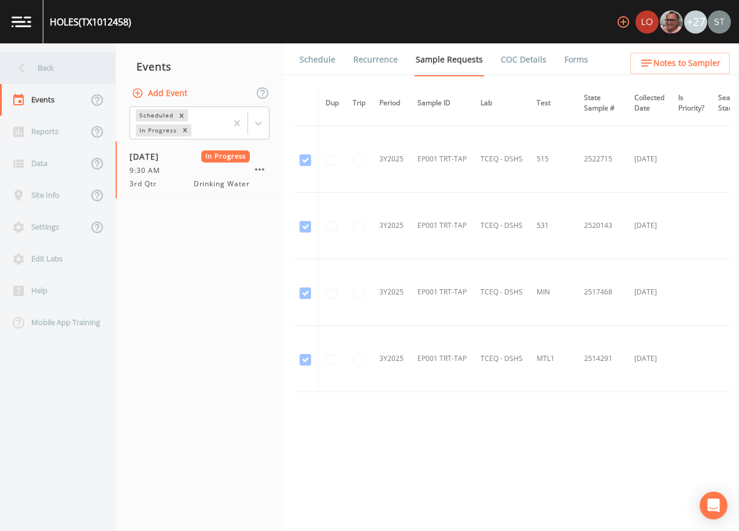
click at [58, 71] on div "Back" at bounding box center [52, 68] width 104 height 32
